Goal: Task Accomplishment & Management: Manage account settings

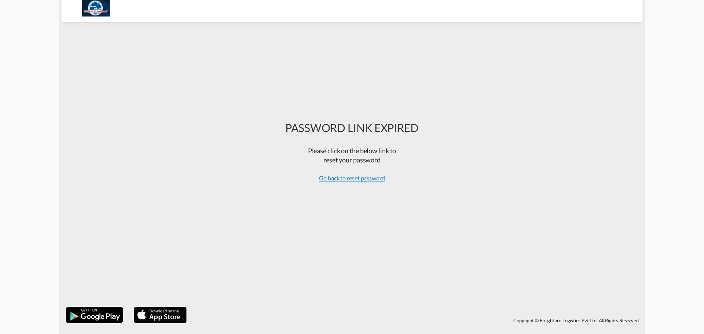
click at [367, 179] on span "Go back to reset password" at bounding box center [352, 178] width 66 height 7
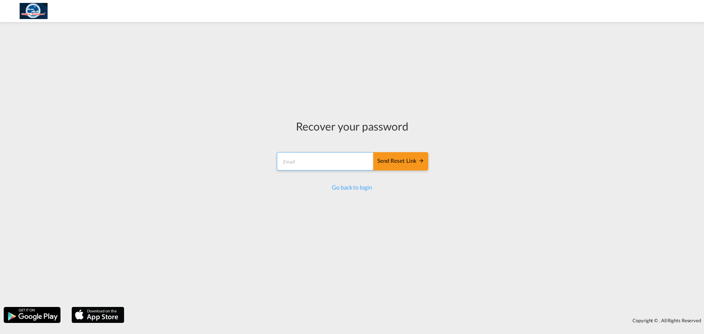
click at [334, 166] on input "email" at bounding box center [325, 161] width 97 height 18
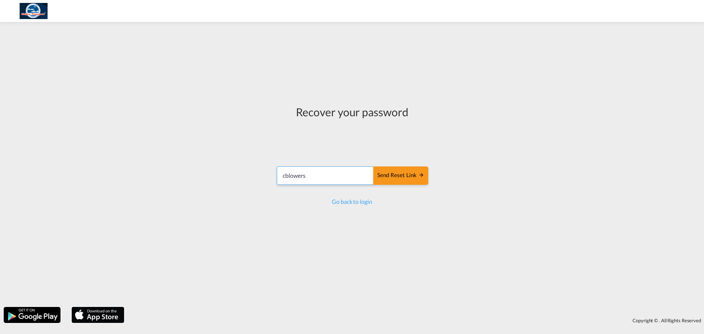
type input "[EMAIL_ADDRESS][DOMAIN_NAME]"
click at [401, 175] on div "Send reset link" at bounding box center [401, 175] width 47 height 8
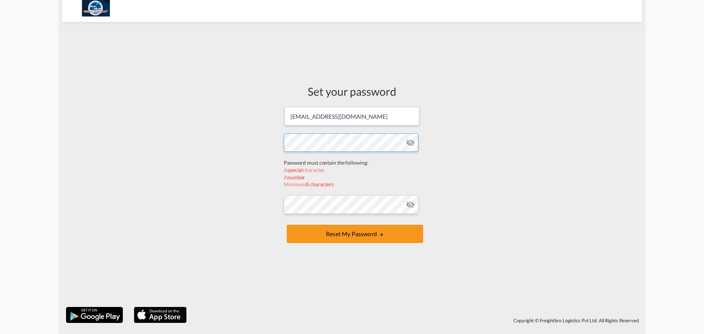
click at [325, 157] on form "[EMAIL_ADDRESS][DOMAIN_NAME] Password must contain the following: A special cha…" at bounding box center [352, 175] width 136 height 139
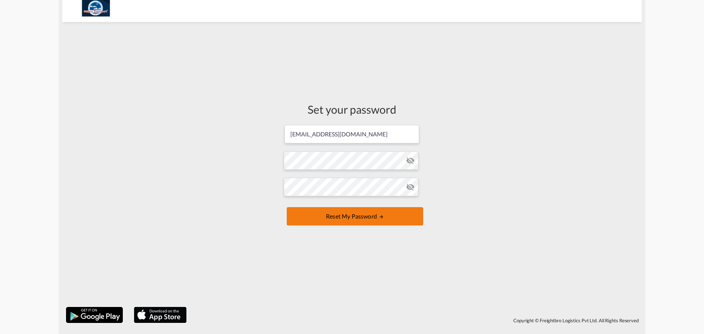
click at [312, 216] on button "Reset my password" at bounding box center [355, 216] width 136 height 18
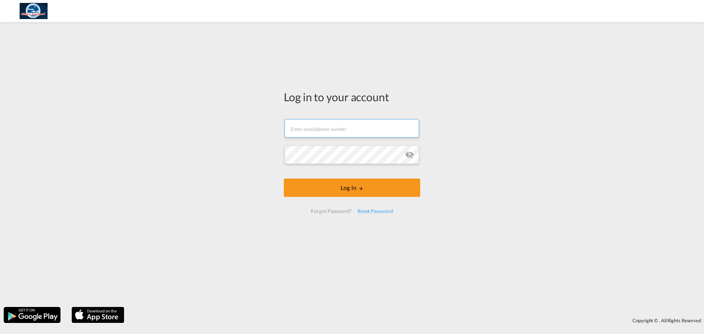
type input "[EMAIL_ADDRESS][DOMAIN_NAME]"
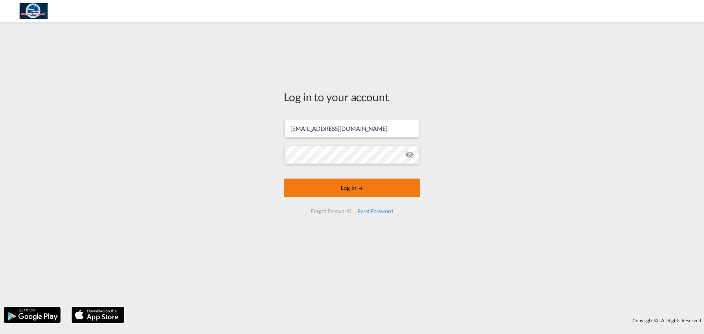
click at [361, 191] on md-icon "LOGIN" at bounding box center [360, 188] width 5 height 5
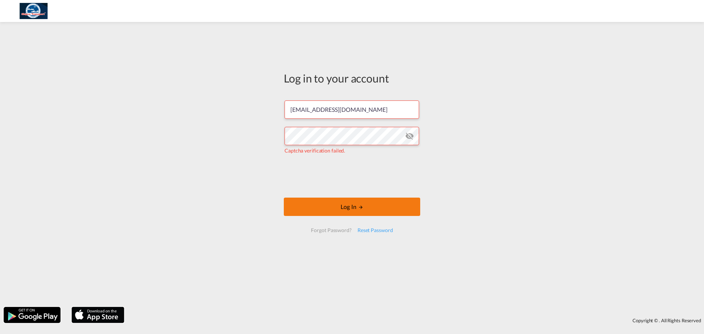
click at [335, 201] on button "Log In" at bounding box center [352, 207] width 136 height 18
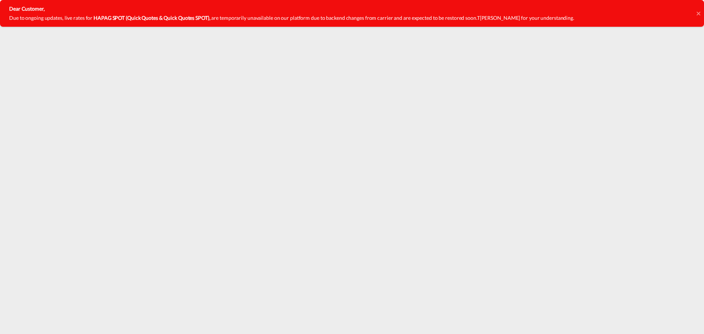
click at [699, 14] on icon at bounding box center [699, 13] width 4 height 4
